Goal: Task Accomplishment & Management: Manage account settings

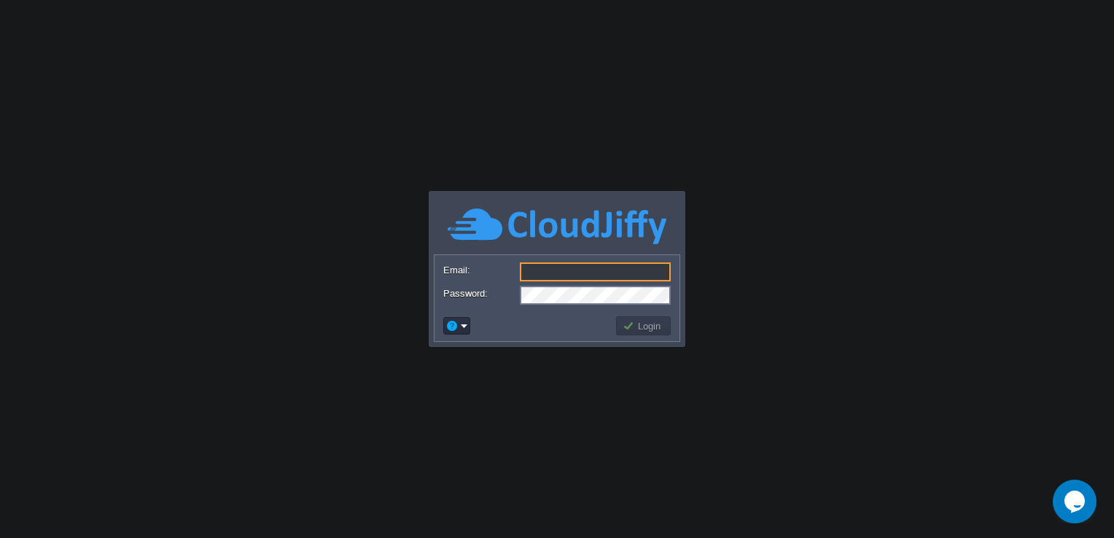
paste input "Tcl-cldfy-2020"
click at [642, 328] on button "Login" at bounding box center [644, 325] width 42 height 13
click at [607, 276] on input "Tcl-cldfy-2020" at bounding box center [595, 272] width 151 height 19
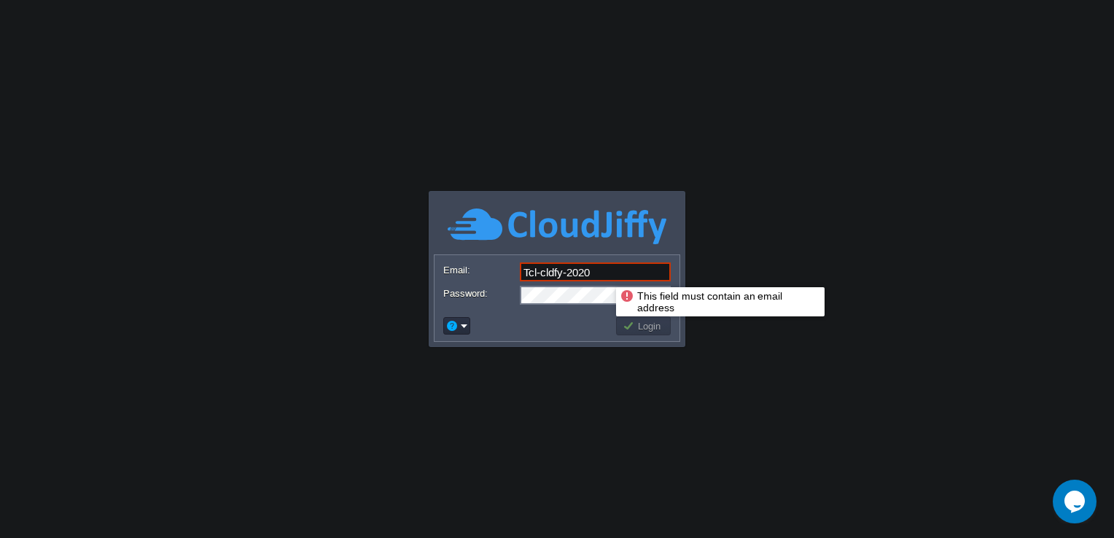
drag, startPoint x: 605, startPoint y: 274, endPoint x: 480, endPoint y: 274, distance: 125.4
click at [480, 274] on div "Email: Tcl-cldfy-2020" at bounding box center [557, 273] width 228 height 20
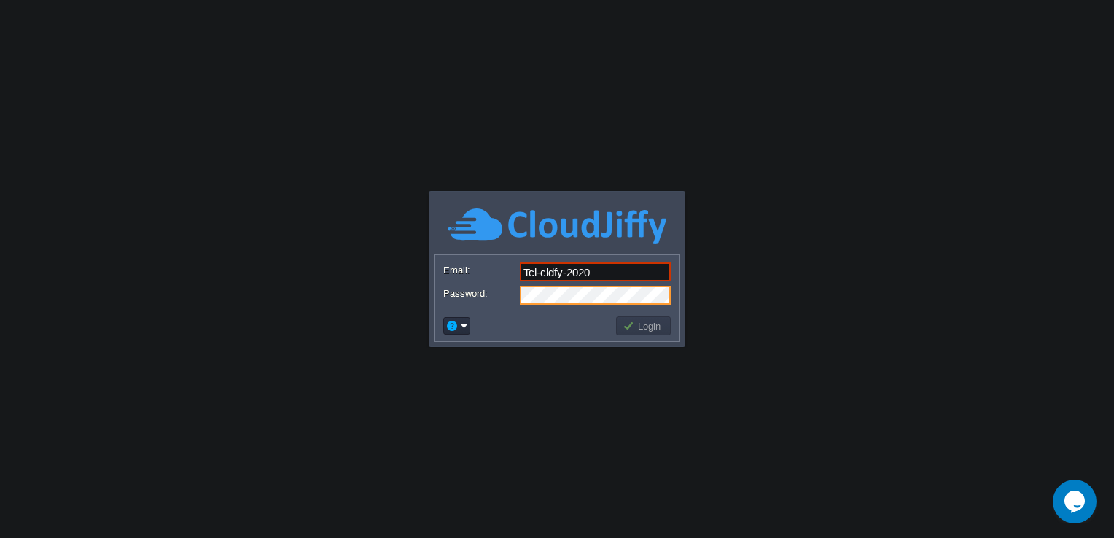
click at [475, 296] on div "Password:" at bounding box center [557, 295] width 228 height 19
drag, startPoint x: 602, startPoint y: 276, endPoint x: 513, endPoint y: 270, distance: 89.2
click at [513, 270] on div "Email: Tcl-cldfy-2020" at bounding box center [557, 273] width 228 height 20
paste input "[PERSON_NAME][EMAIL_ADDRESS][PERSON_NAME][PERSON_NAME][DOMAIN_NAME]"
type input "[PERSON_NAME][EMAIL_ADDRESS][PERSON_NAME][PERSON_NAME][DOMAIN_NAME]"
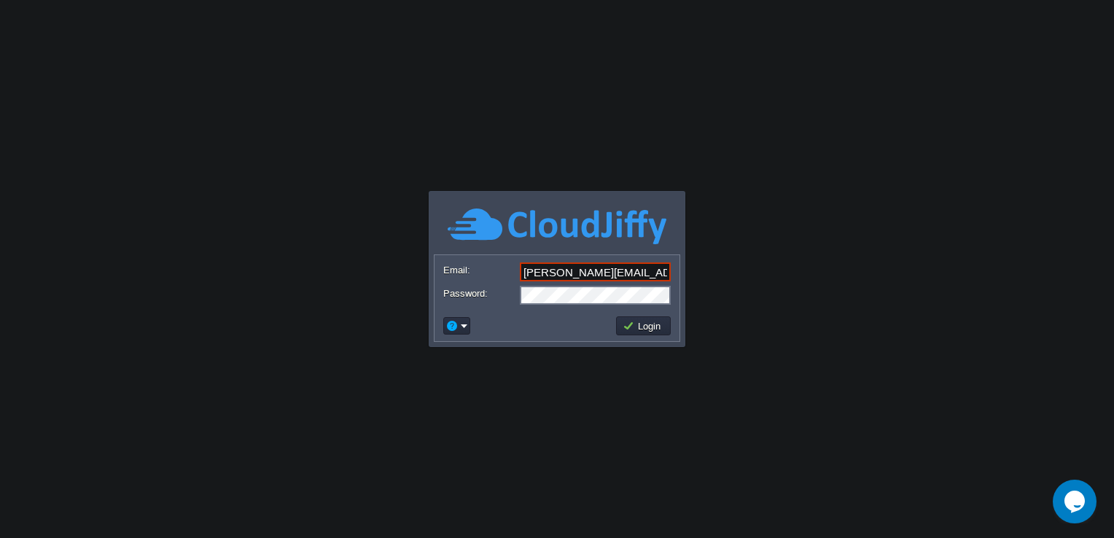
click at [647, 327] on button "Login" at bounding box center [644, 325] width 42 height 13
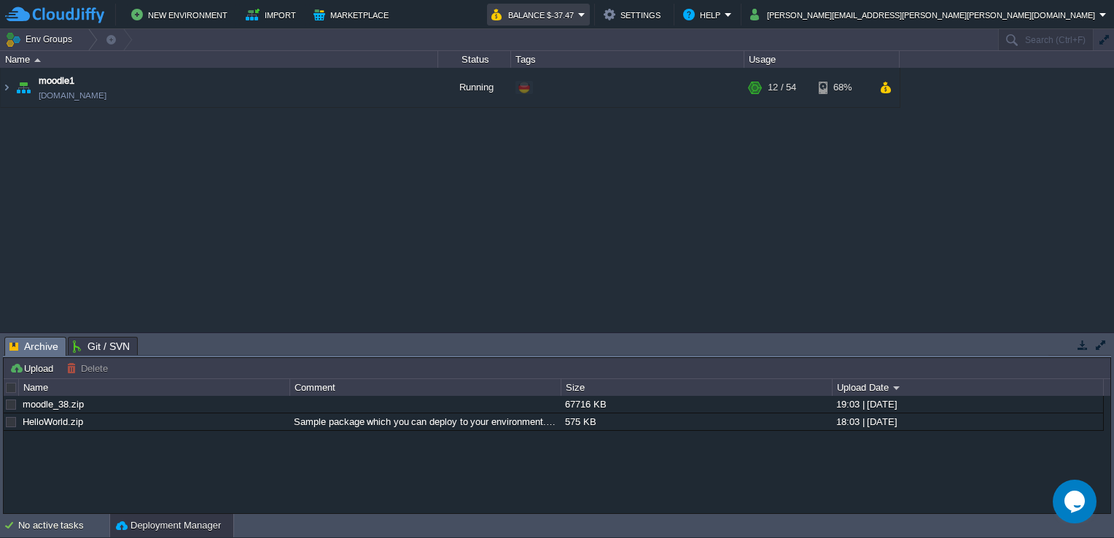
click at [586, 16] on em "Balance $-37.47" at bounding box center [538, 15] width 94 height 18
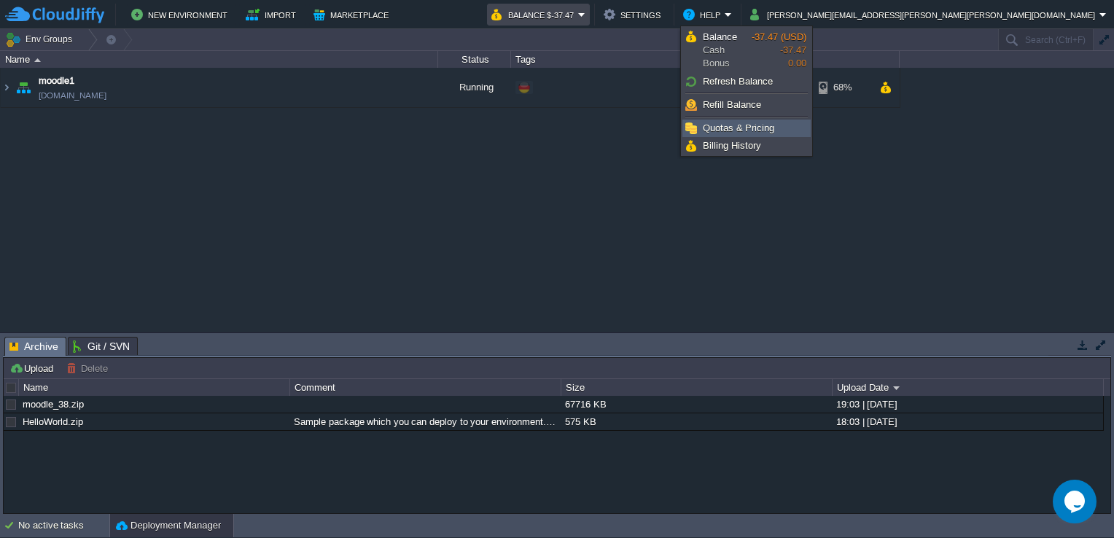
click at [735, 128] on span "Quotas & Pricing" at bounding box center [738, 128] width 71 height 11
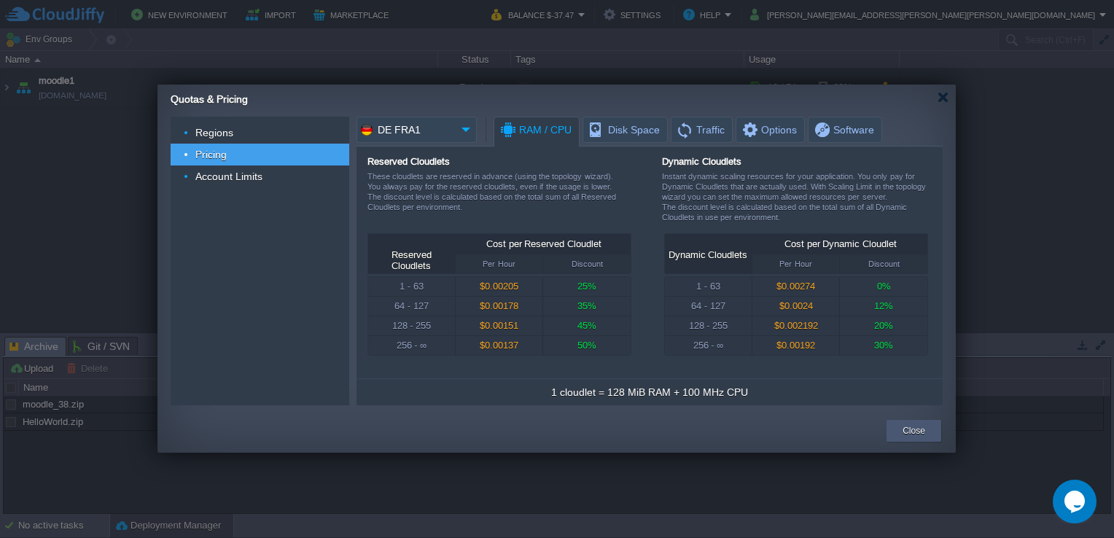
click at [923, 432] on button "Close" at bounding box center [914, 431] width 23 height 15
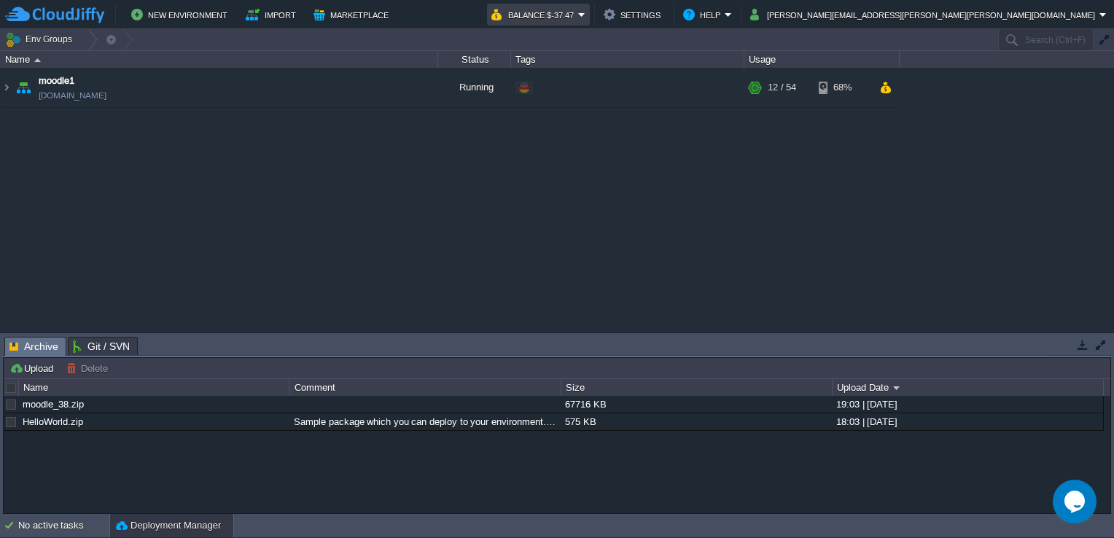
click at [578, 15] on button "Balance $-37.47" at bounding box center [534, 15] width 87 height 18
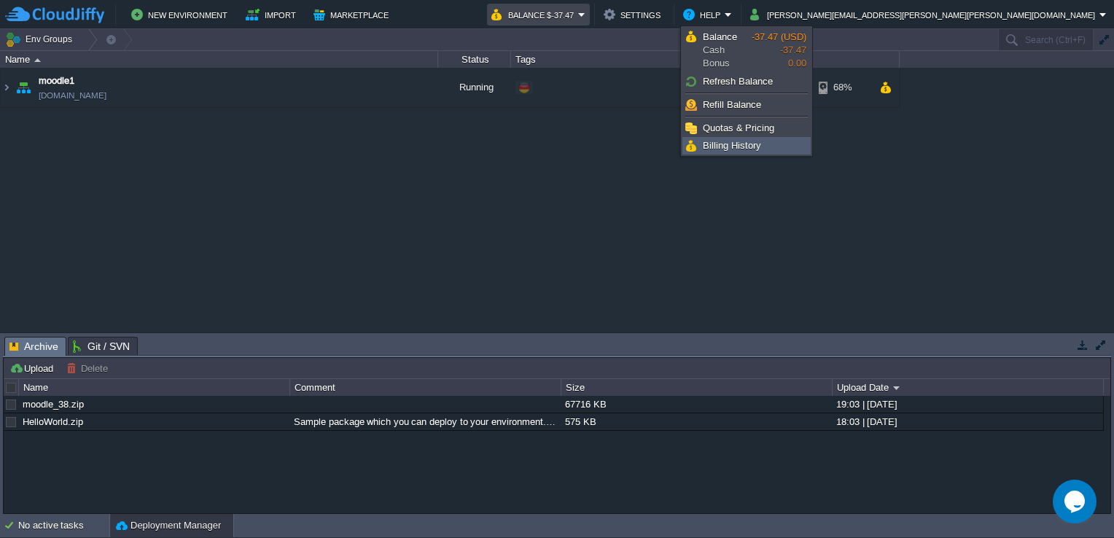
click at [727, 144] on span "Billing History" at bounding box center [732, 145] width 58 height 11
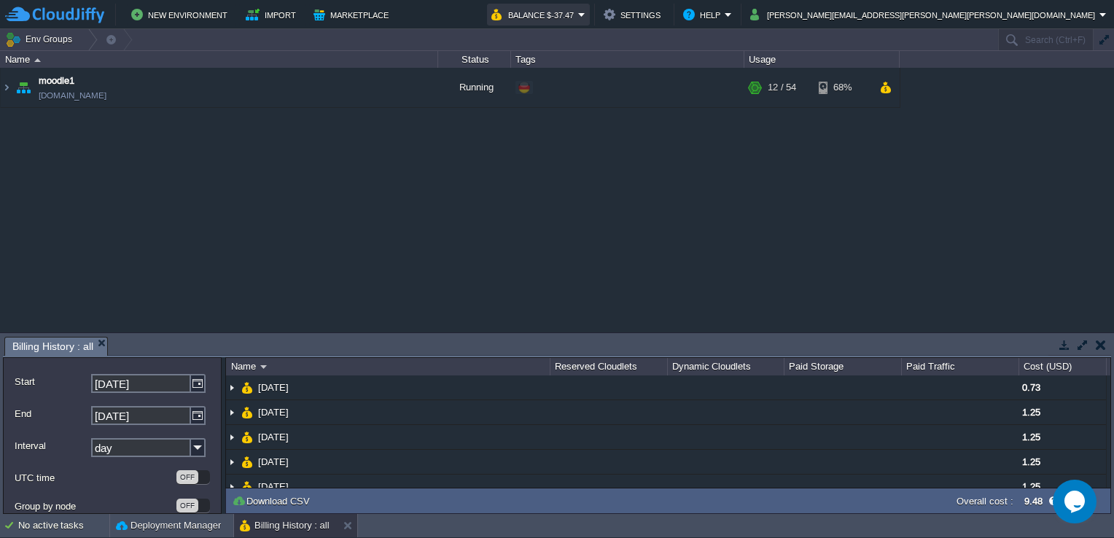
click at [578, 19] on button "Balance $-37.47" at bounding box center [534, 15] width 87 height 18
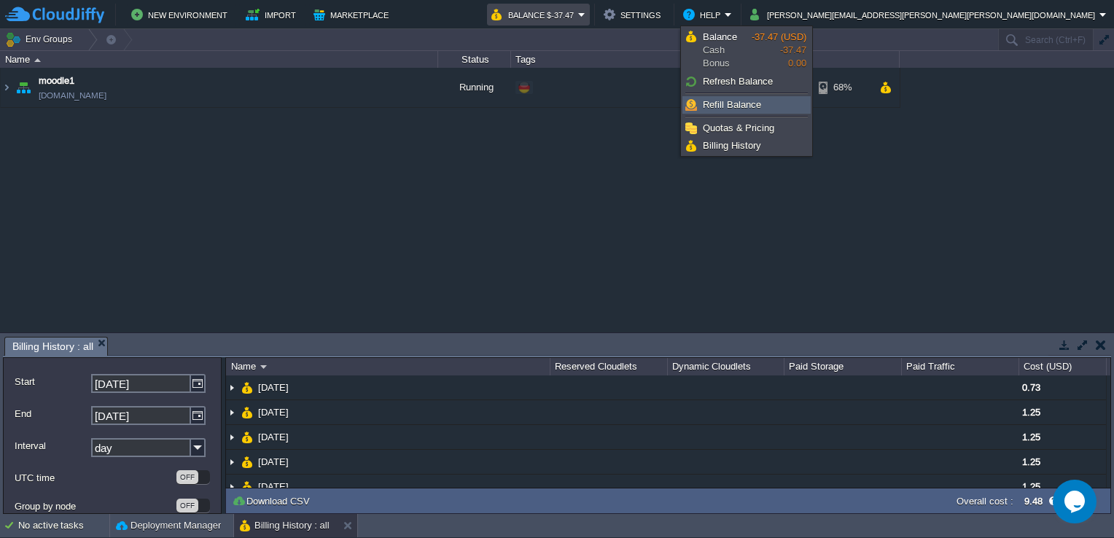
click at [725, 104] on span "Refill Balance" at bounding box center [732, 104] width 58 height 11
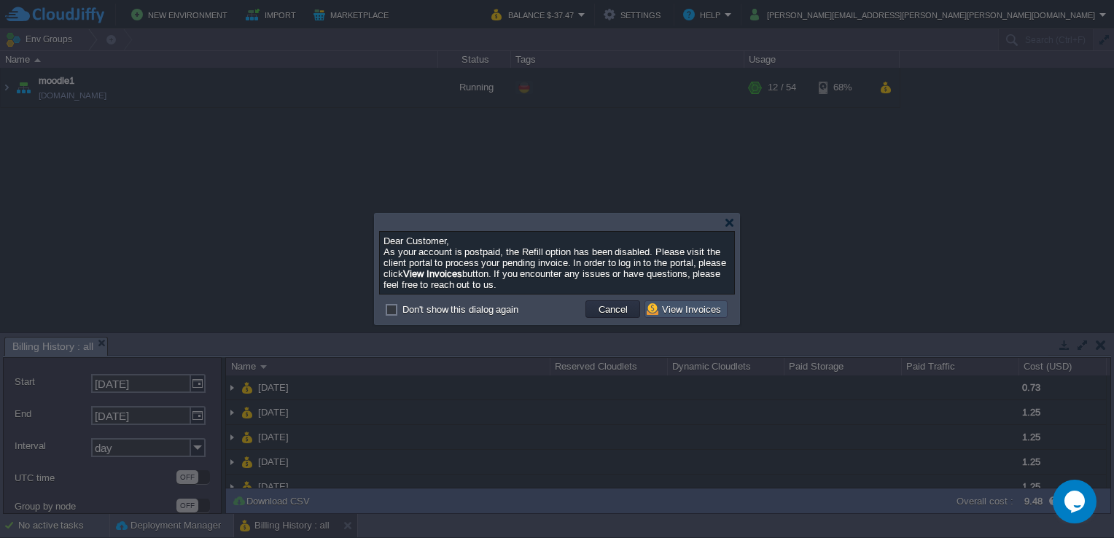
click at [678, 311] on button "View Invoices" at bounding box center [686, 309] width 79 height 13
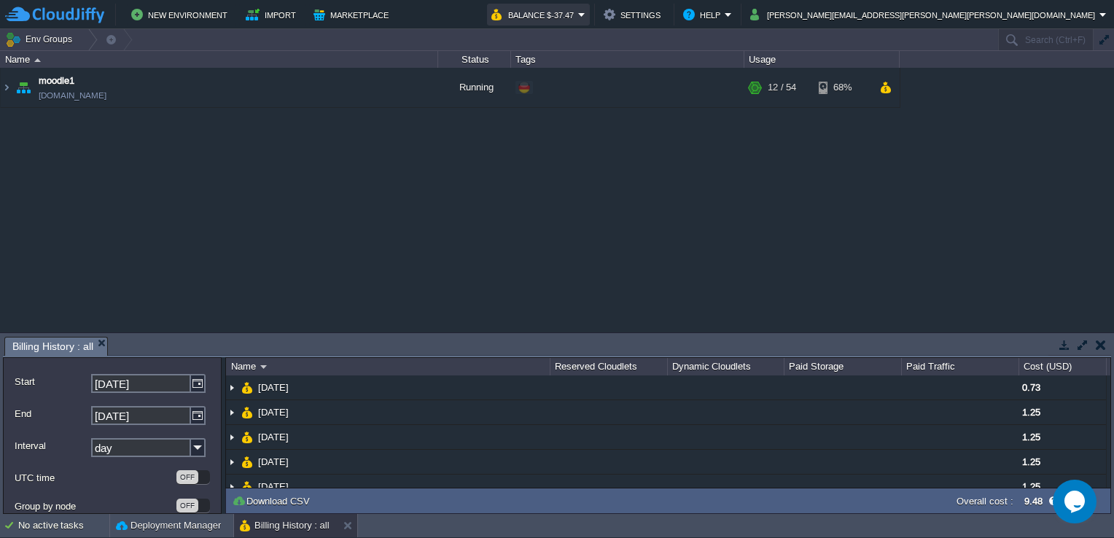
drag, startPoint x: 751, startPoint y: 15, endPoint x: 810, endPoint y: 32, distance: 61.4
click at [578, 15] on button "Balance $-37.47" at bounding box center [534, 15] width 87 height 18
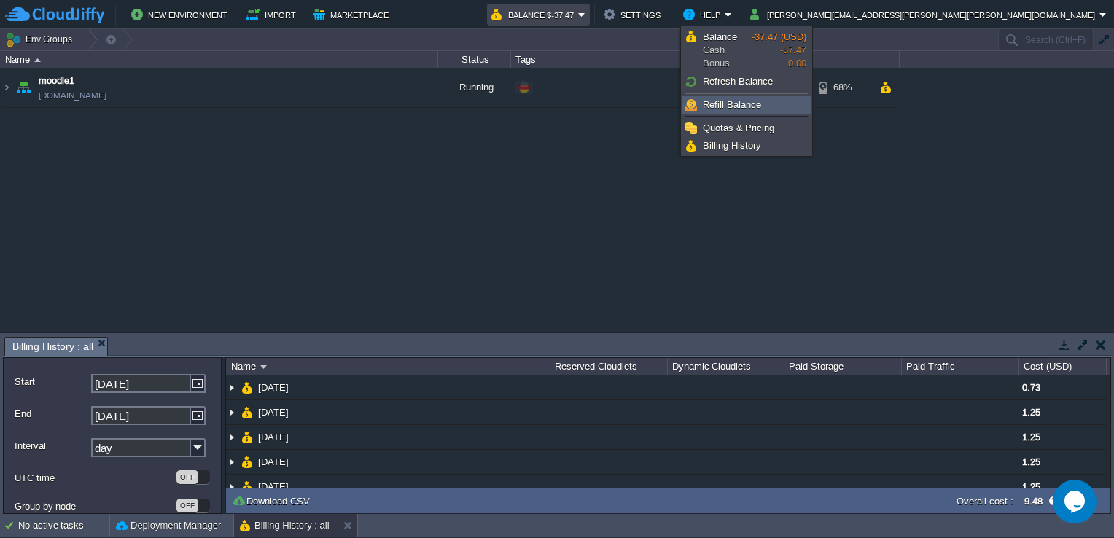
click at [731, 106] on span "Refill Balance" at bounding box center [732, 104] width 58 height 11
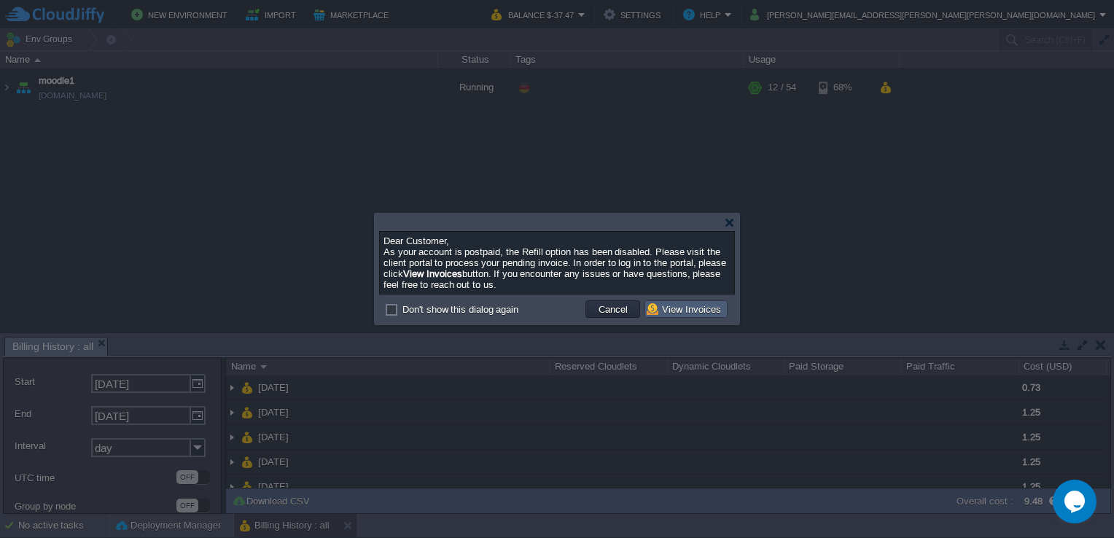
click at [668, 308] on button "View Invoices" at bounding box center [686, 309] width 79 height 13
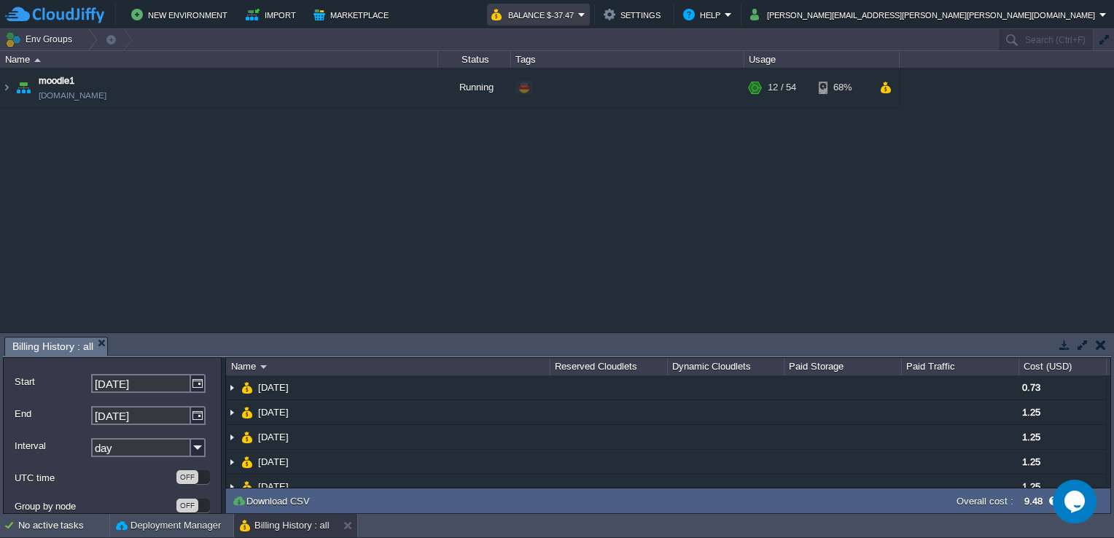
click at [590, 15] on td "Balance $-37.47" at bounding box center [538, 15] width 103 height 22
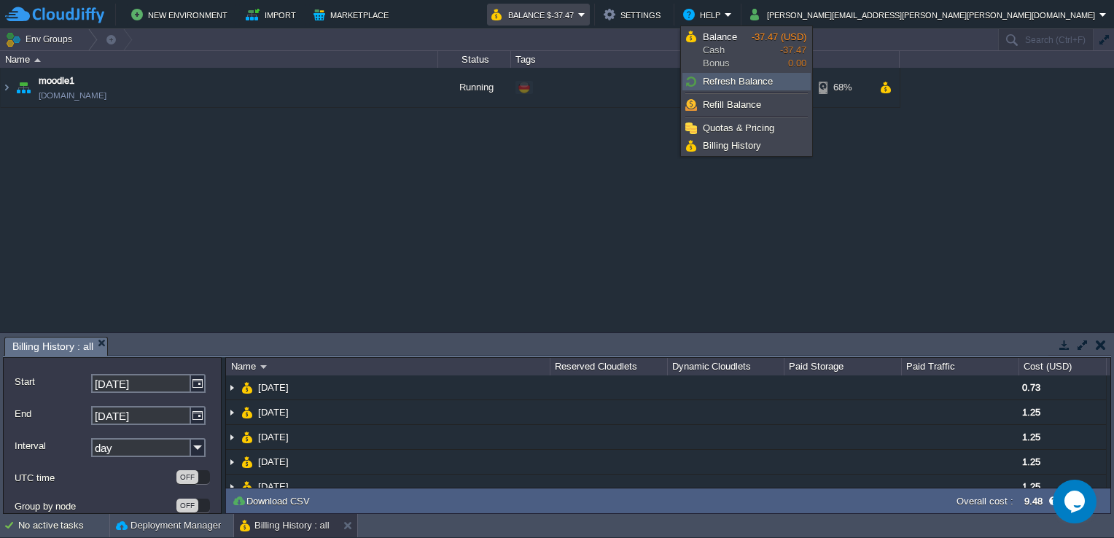
click at [720, 83] on span "Refresh Balance" at bounding box center [738, 81] width 70 height 11
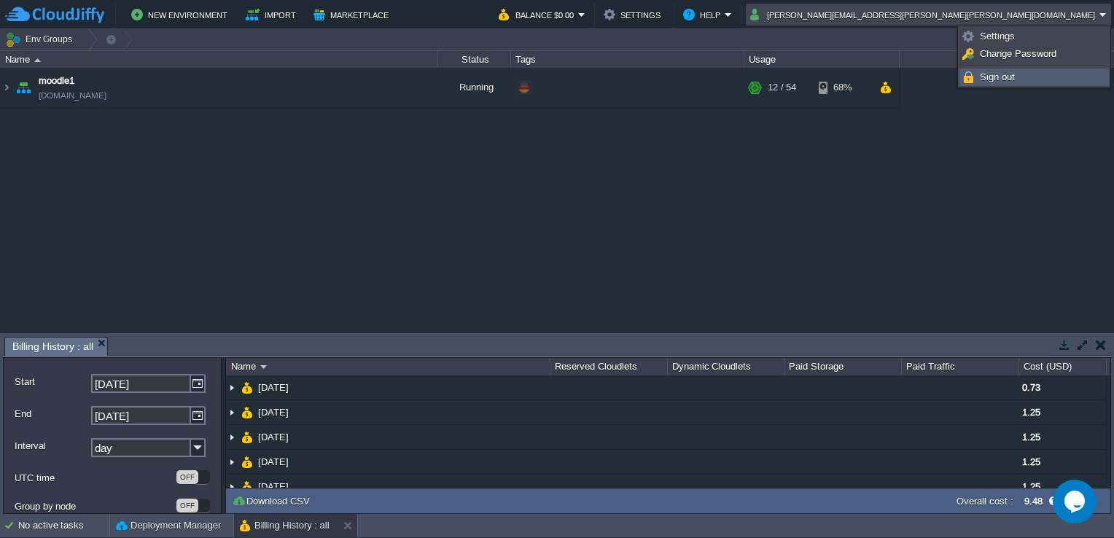
click at [992, 73] on span "Sign out" at bounding box center [997, 76] width 35 height 11
